Goal: Task Accomplishment & Management: Manage account settings

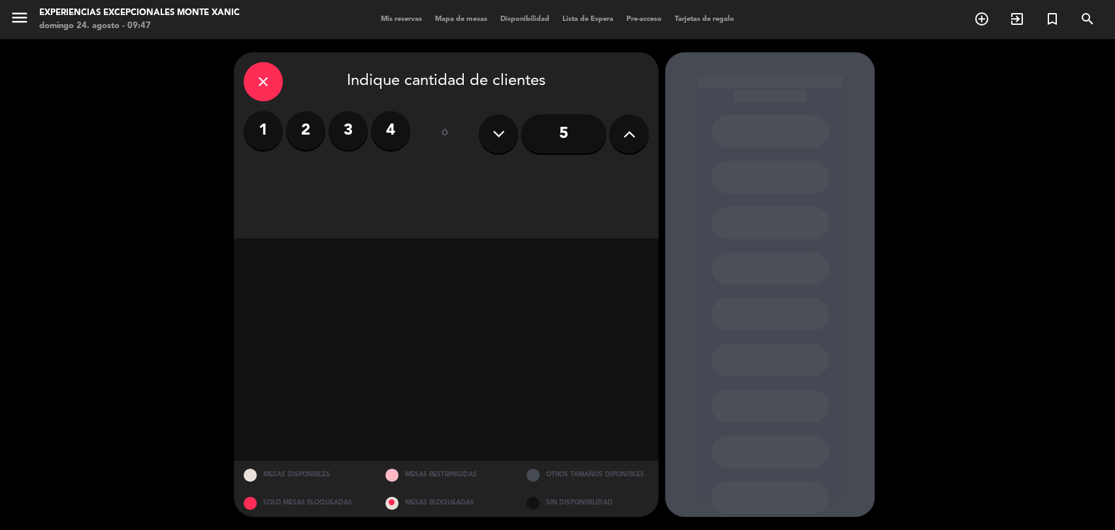
click at [374, 21] on span "Mis reservas" at bounding box center [401, 19] width 54 height 7
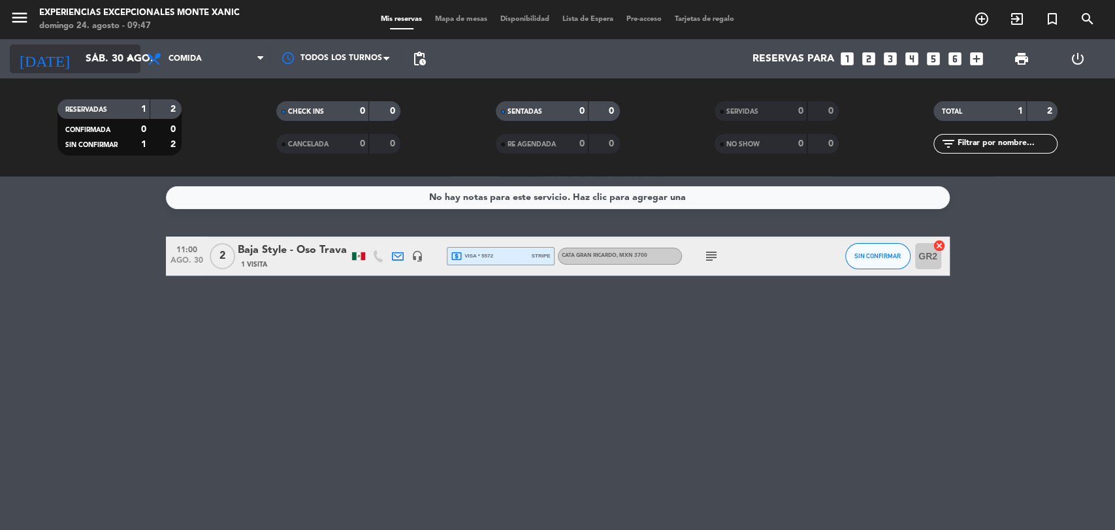
click at [109, 52] on input "sáb. 30 ago." at bounding box center [148, 58] width 138 height 25
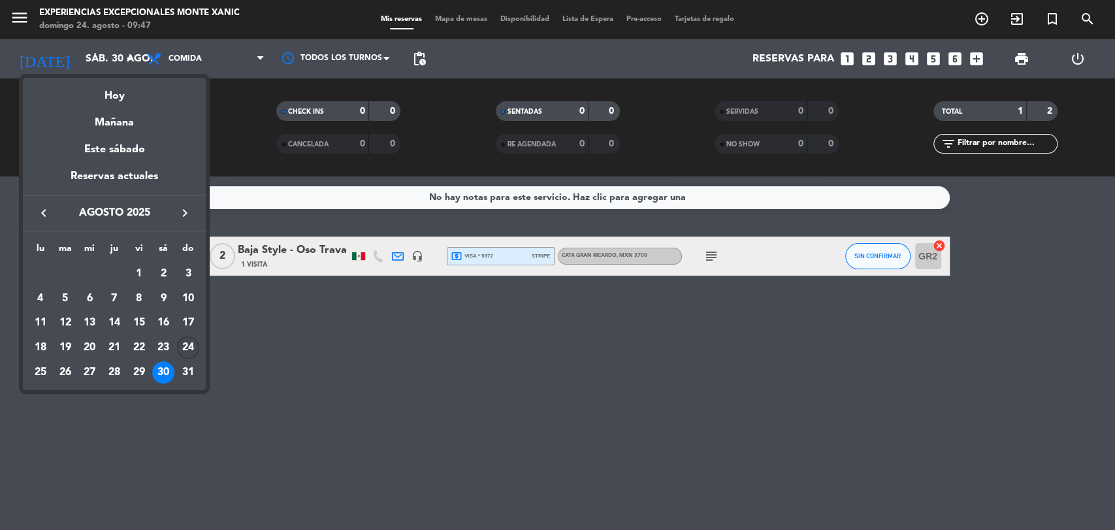
click at [187, 349] on div "24" at bounding box center [188, 347] width 22 height 22
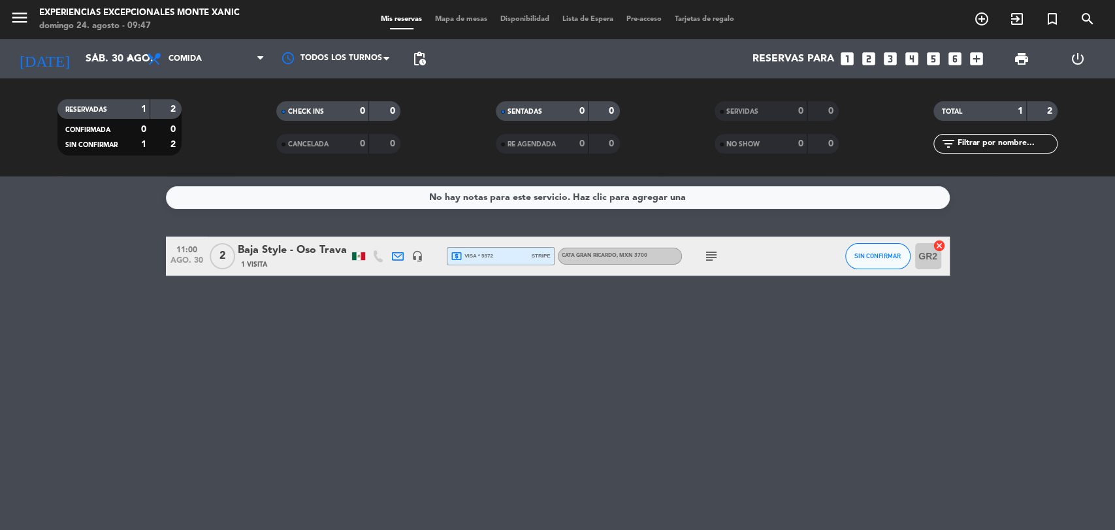
type input "dom. 24 ago."
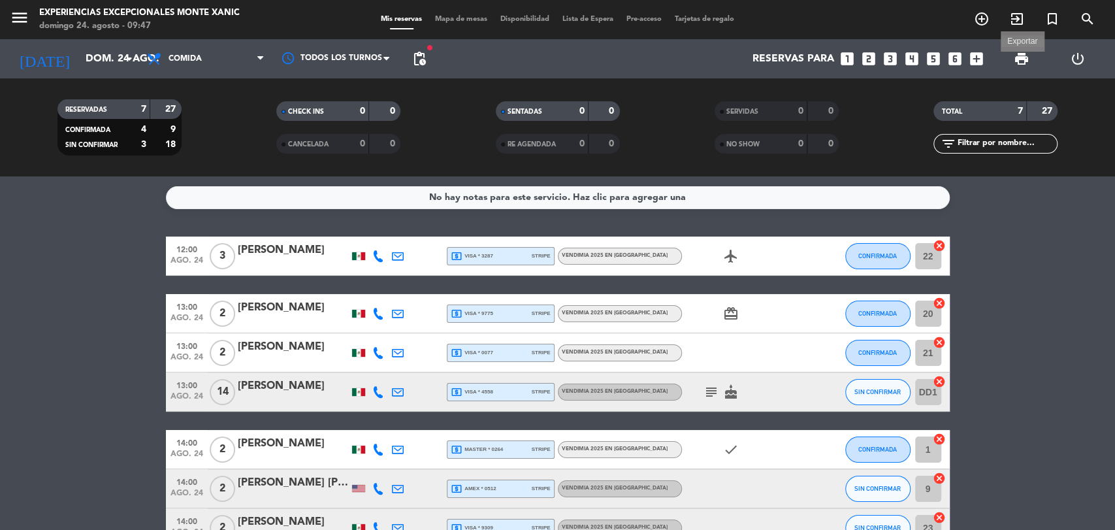
click at [1016, 61] on span "print" at bounding box center [1021, 59] width 16 height 16
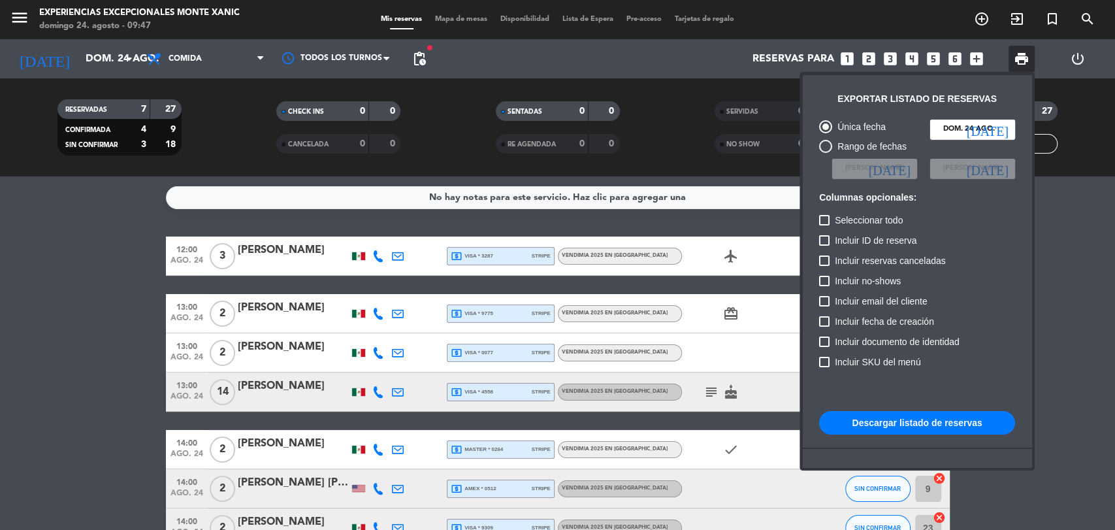
click at [883, 422] on button "Descargar listado de reservas" at bounding box center [917, 423] width 196 height 24
click at [14, 27] on div at bounding box center [557, 265] width 1115 height 530
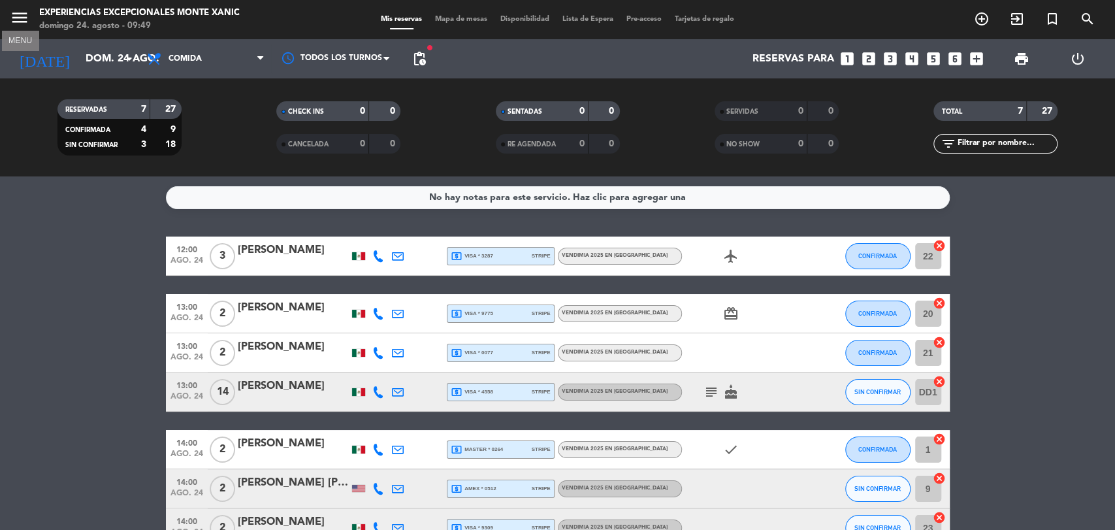
click at [16, 22] on icon "menu" at bounding box center [20, 18] width 20 height 20
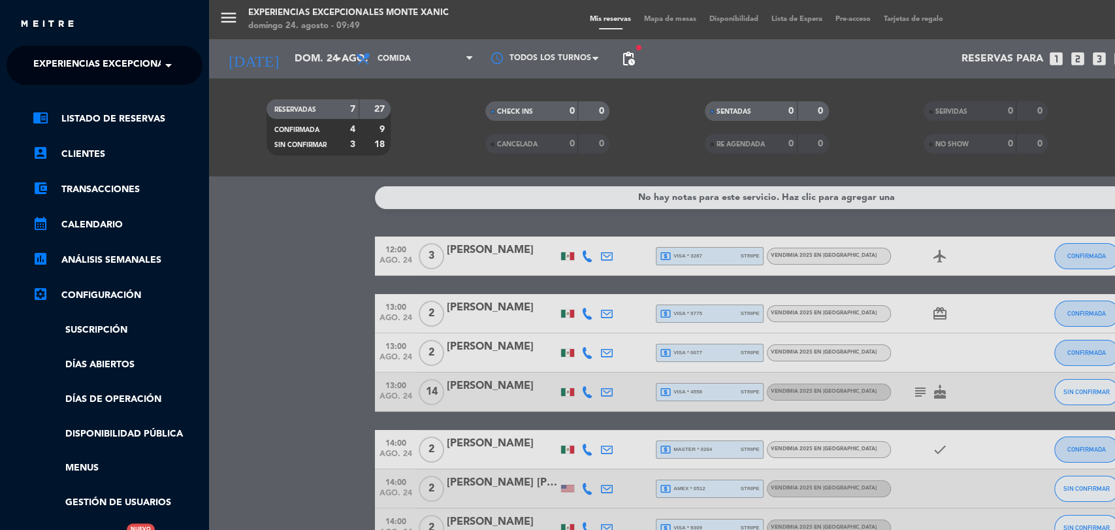
click at [81, 59] on span "Experiencias Excepcionales Monte Xanic" at bounding box center [141, 65] width 216 height 27
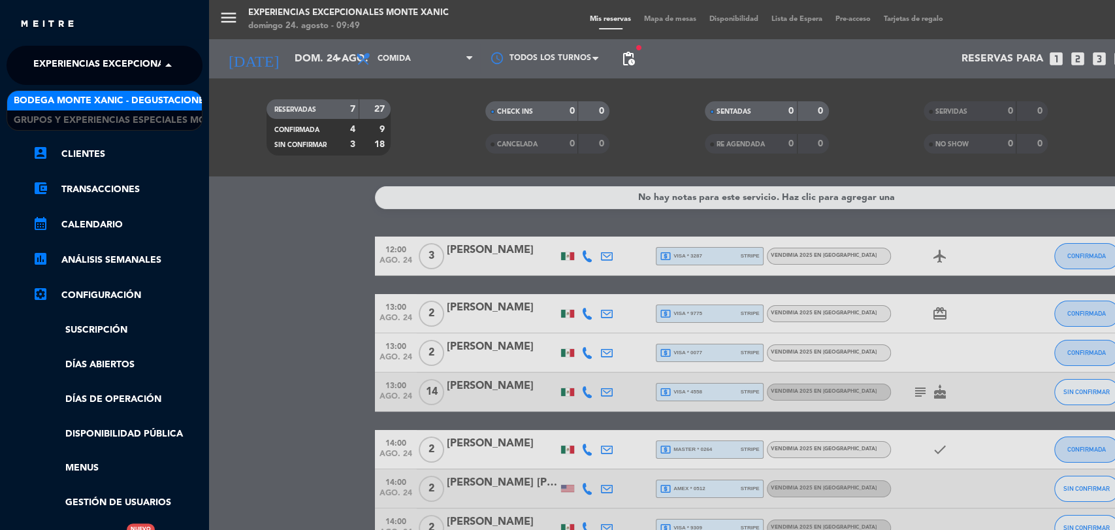
click at [78, 95] on span "Bodega Monte Xanic - Degustaciones" at bounding box center [112, 100] width 196 height 15
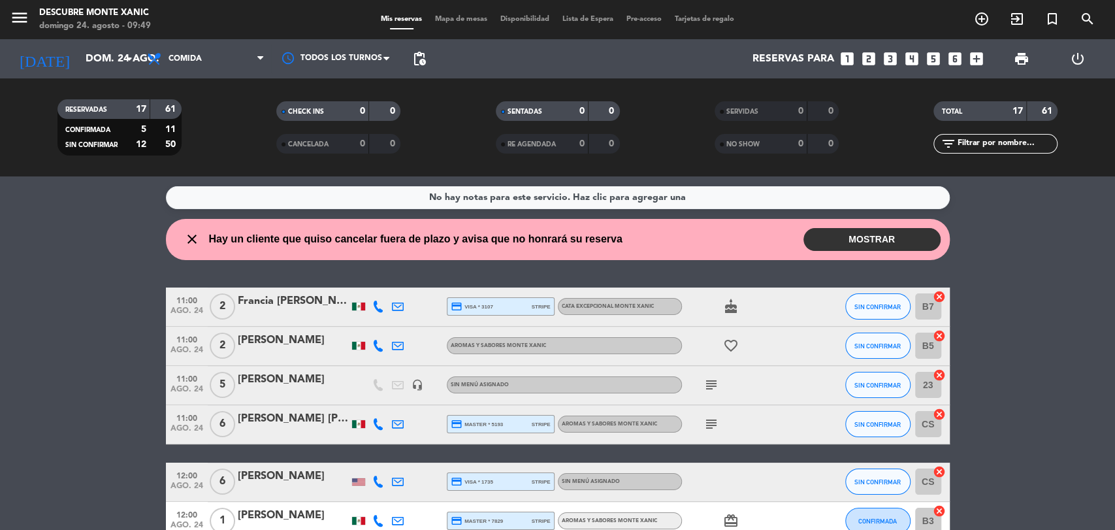
click at [868, 246] on button "MOSTRAR" at bounding box center [871, 239] width 137 height 23
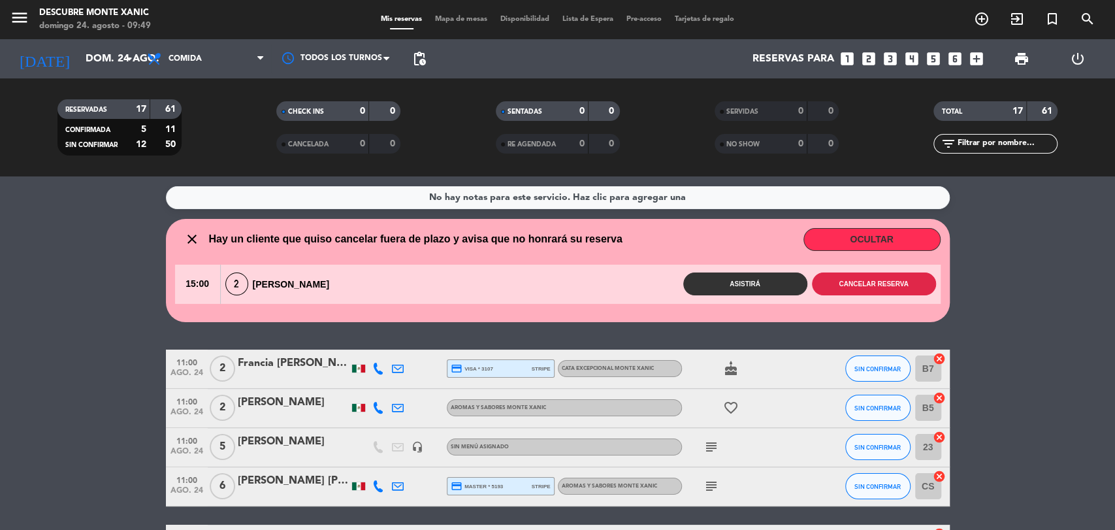
click at [860, 282] on button "Cancelar reserva" at bounding box center [874, 283] width 124 height 23
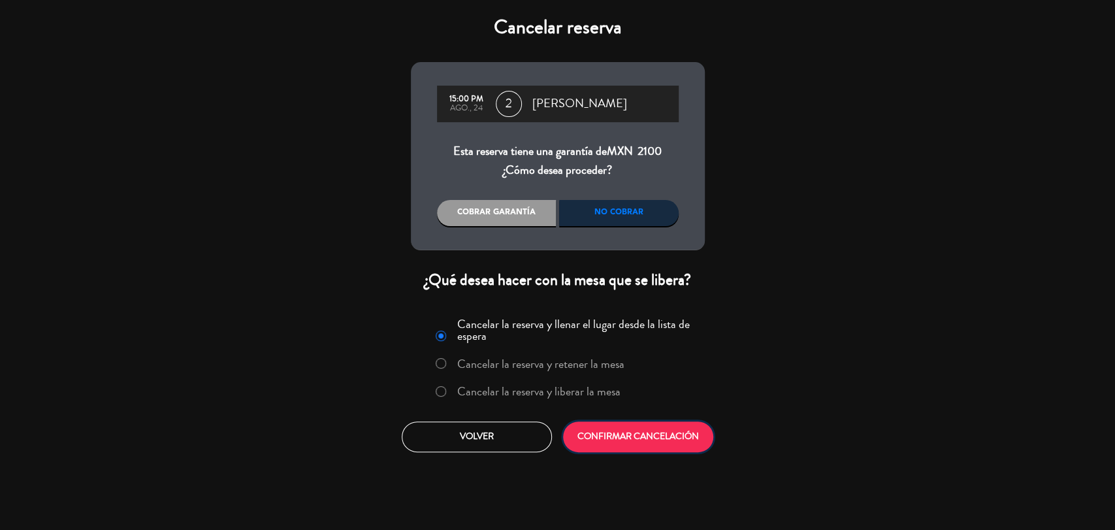
click at [663, 441] on button "CONFIRMAR CANCELACIÓN" at bounding box center [638, 436] width 150 height 31
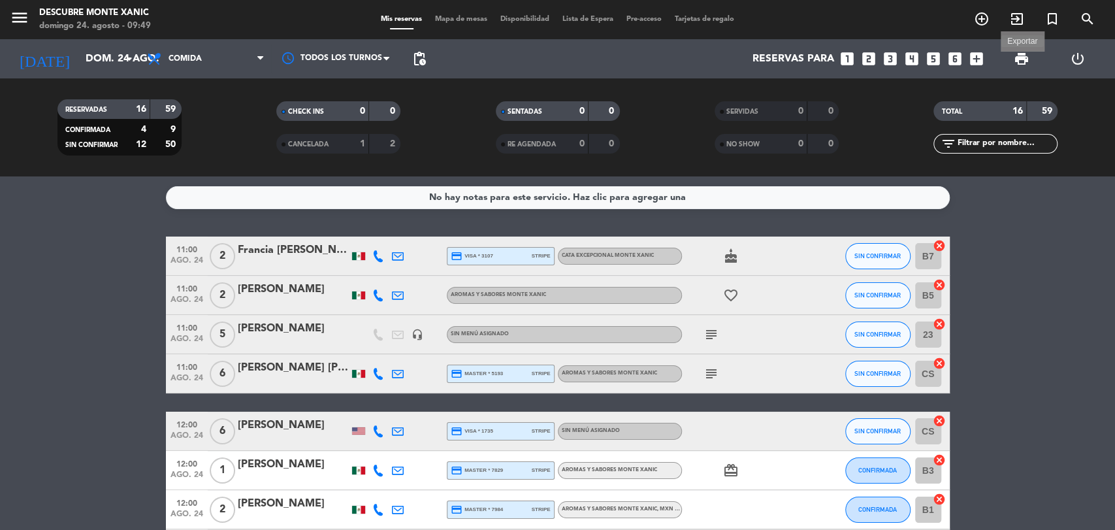
click at [1019, 62] on span "print" at bounding box center [1021, 59] width 16 height 16
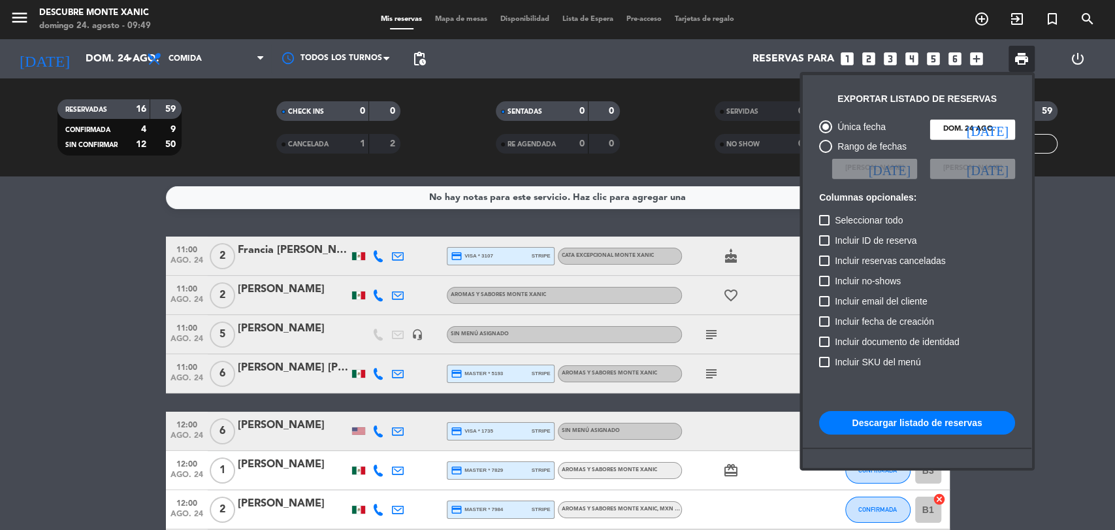
click at [895, 424] on button "Descargar listado de reservas" at bounding box center [917, 423] width 196 height 24
click at [107, 362] on div at bounding box center [557, 265] width 1115 height 530
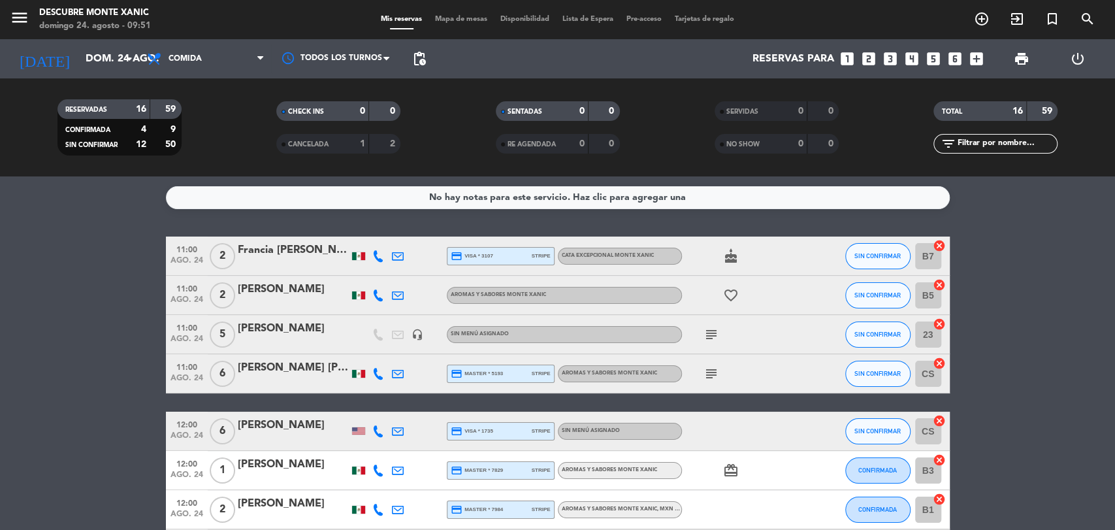
click at [283, 430] on div "[PERSON_NAME]" at bounding box center [293, 425] width 111 height 17
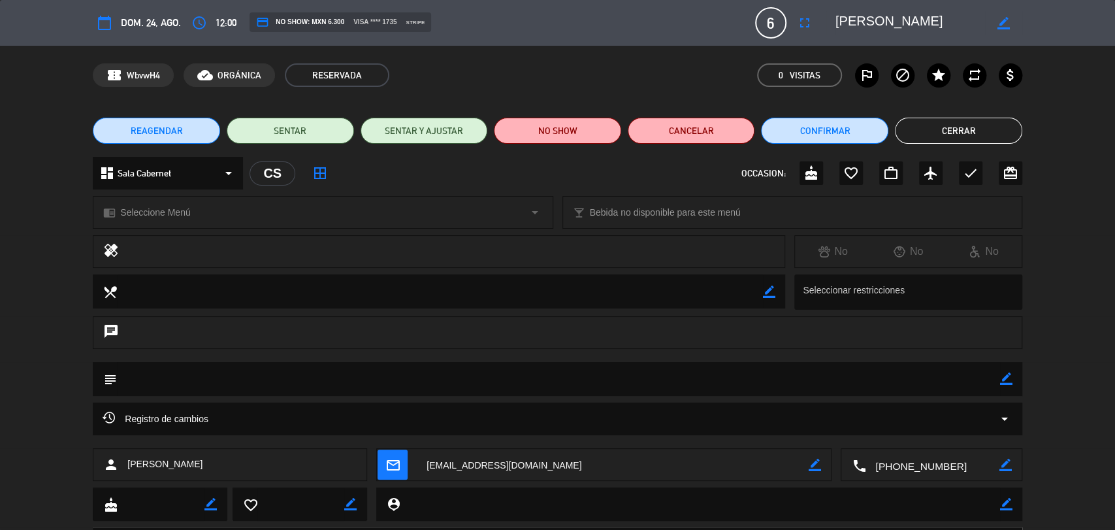
click at [325, 422] on div "Registro de cambios arrow_drop_down" at bounding box center [558, 419] width 910 height 16
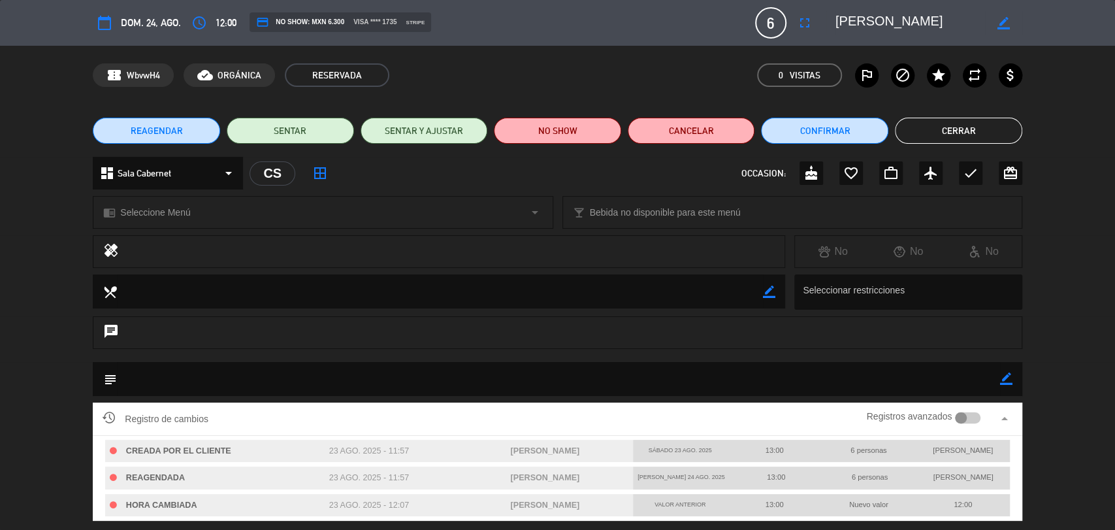
click at [14, 306] on div "local_dining border_color Seleccionar restricciones" at bounding box center [557, 295] width 1115 height 42
